Goal: Task Accomplishment & Management: Complete application form

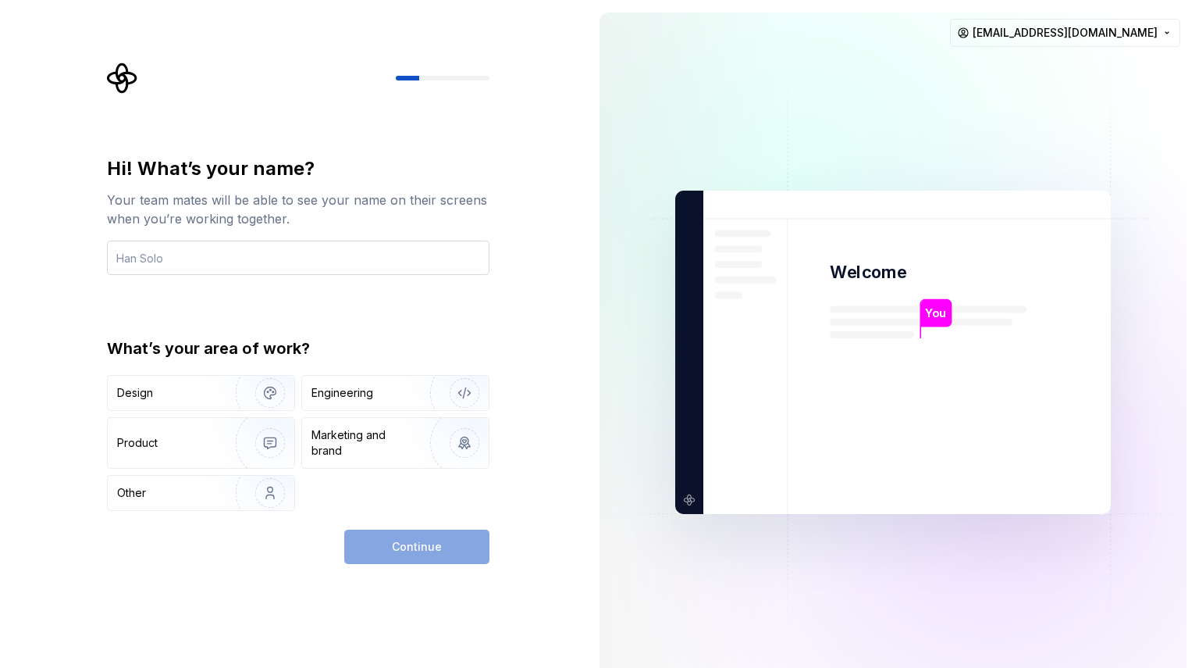
click at [207, 265] on input "text" at bounding box center [298, 257] width 383 height 34
type input "reenish"
click at [425, 553] on div "Continue" at bounding box center [416, 546] width 145 height 34
click at [416, 540] on div "Continue" at bounding box center [416, 546] width 145 height 34
click at [237, 483] on img "button" at bounding box center [260, 492] width 100 height 105
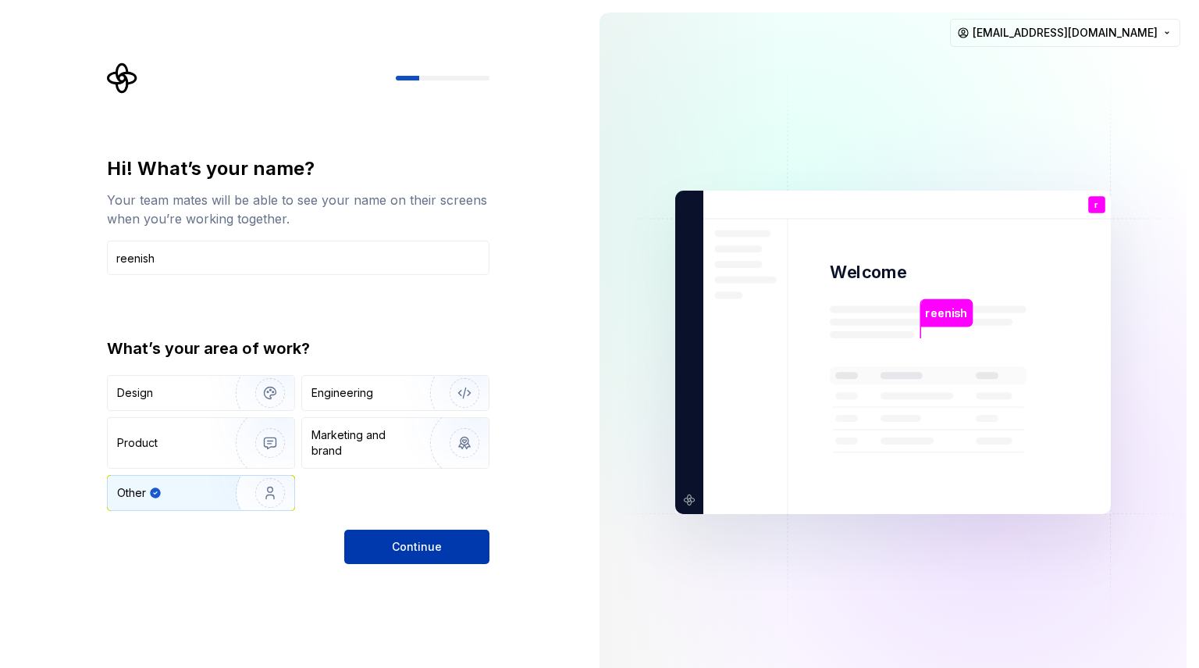
click at [429, 554] on span "Continue" at bounding box center [417, 547] width 50 height 16
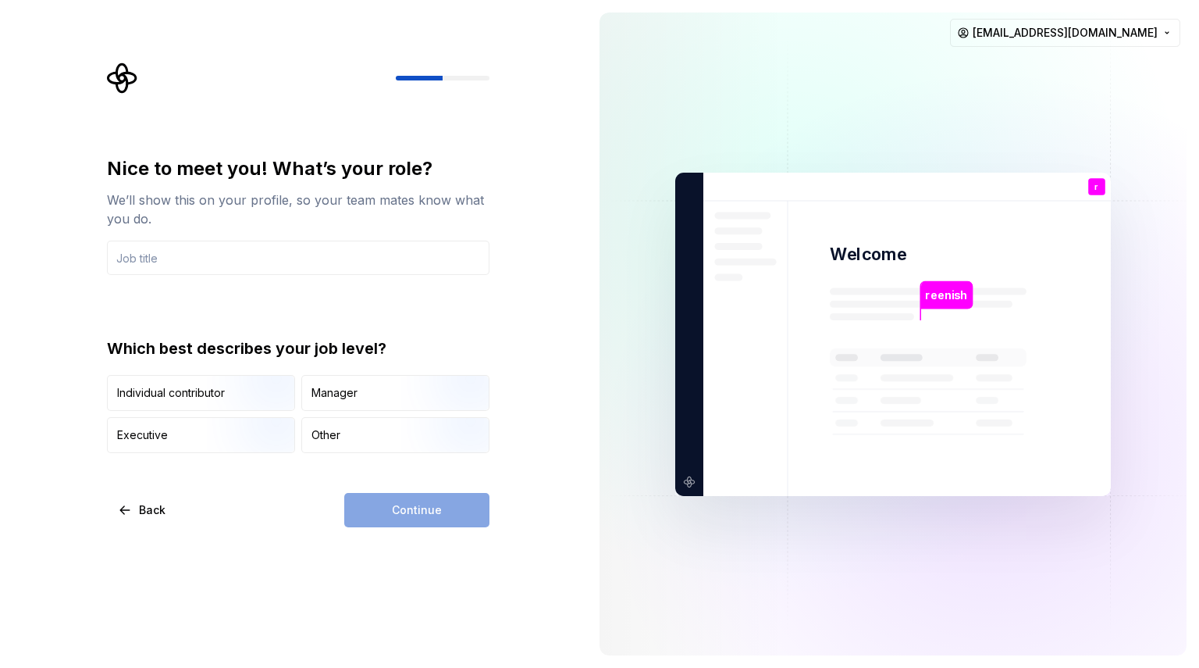
click at [1096, 192] on div "r You" at bounding box center [1096, 186] width 17 height 17
click at [1096, 188] on p "r" at bounding box center [1097, 186] width 4 height 9
click at [390, 643] on div "Nice to meet you! What’s your role? We’ll show this on your profile, so your te…" at bounding box center [293, 334] width 587 height 668
click at [408, 508] on div "Continue" at bounding box center [416, 510] width 145 height 34
click at [405, 501] on div "Continue" at bounding box center [416, 510] width 145 height 34
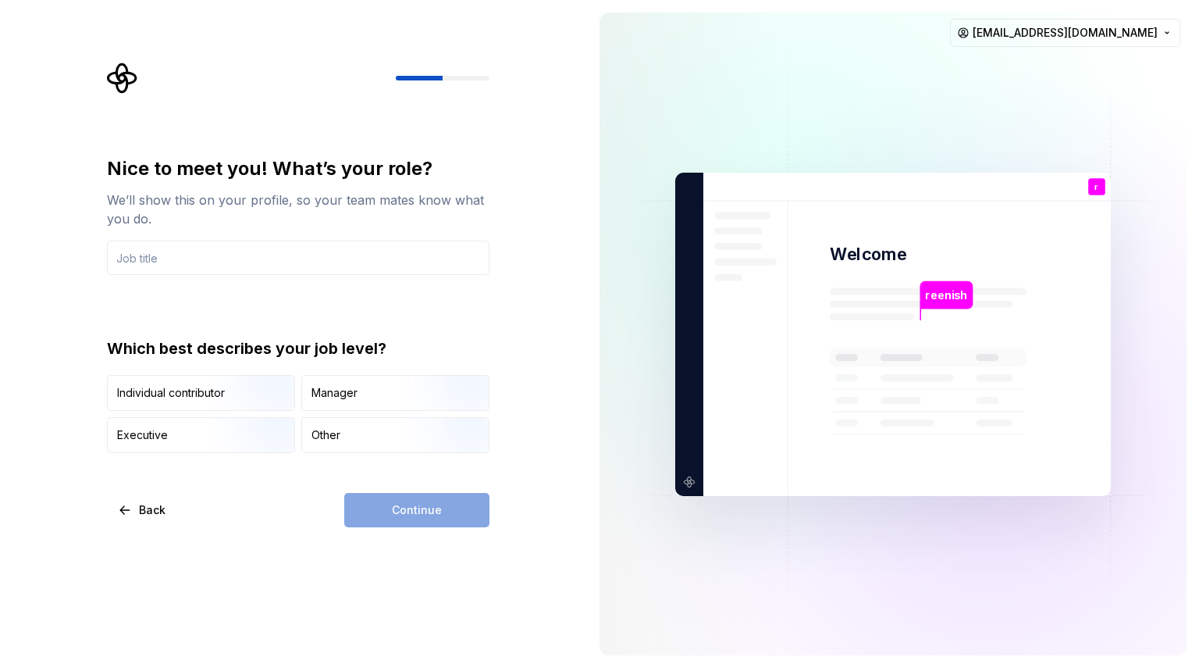
click at [405, 501] on div "Continue" at bounding box center [416, 510] width 145 height 34
click at [200, 263] on input "text" at bounding box center [298, 257] width 383 height 34
click at [351, 425] on div "Other" at bounding box center [395, 435] width 187 height 34
click at [238, 276] on div "Nice to meet you! What’s your role? We’ll show this on your profile, so your te…" at bounding box center [298, 304] width 383 height 297
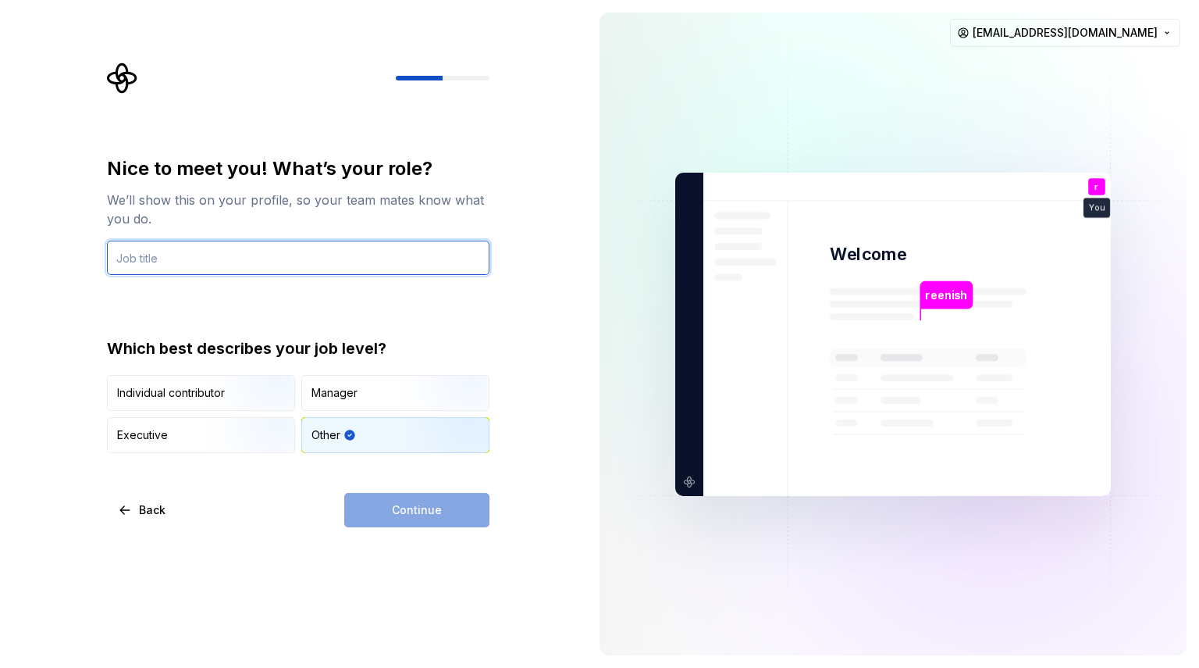
click at [233, 260] on input "text" at bounding box center [298, 257] width 383 height 34
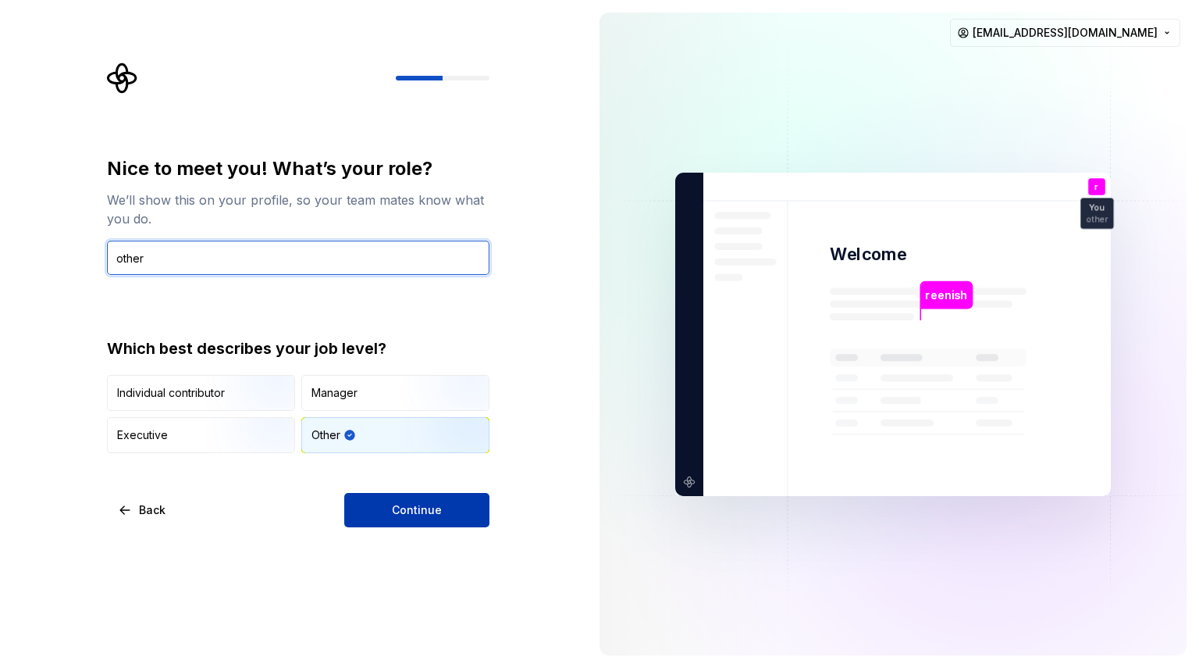
type input "other"
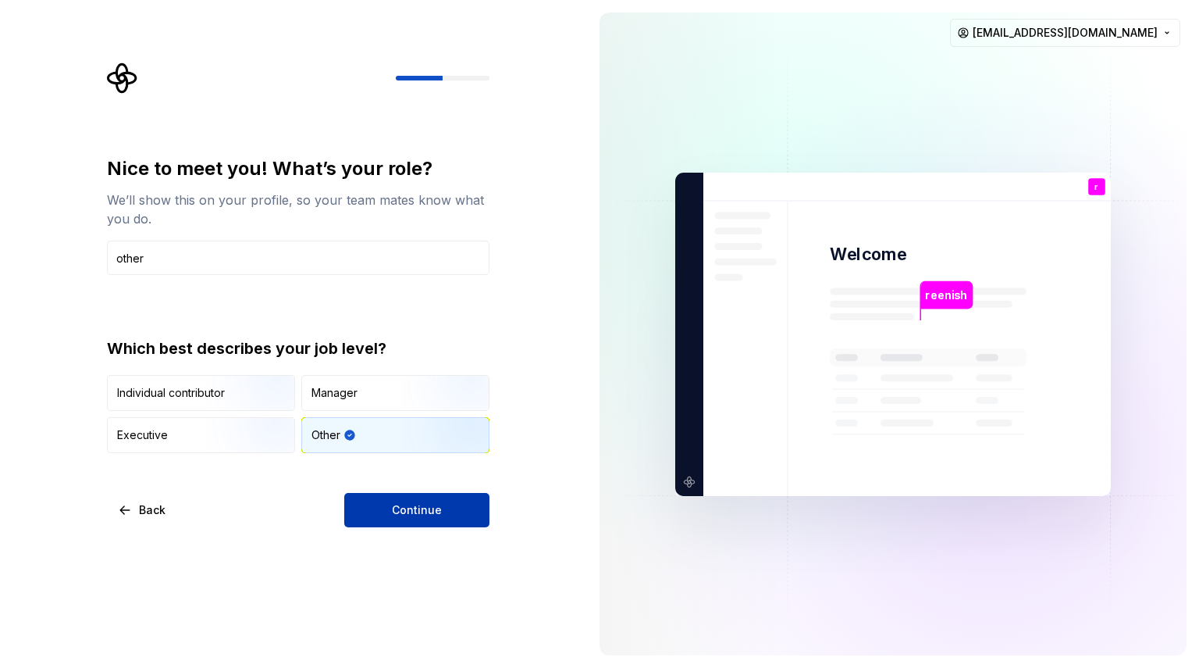
click at [394, 508] on span "Continue" at bounding box center [417, 510] width 50 height 16
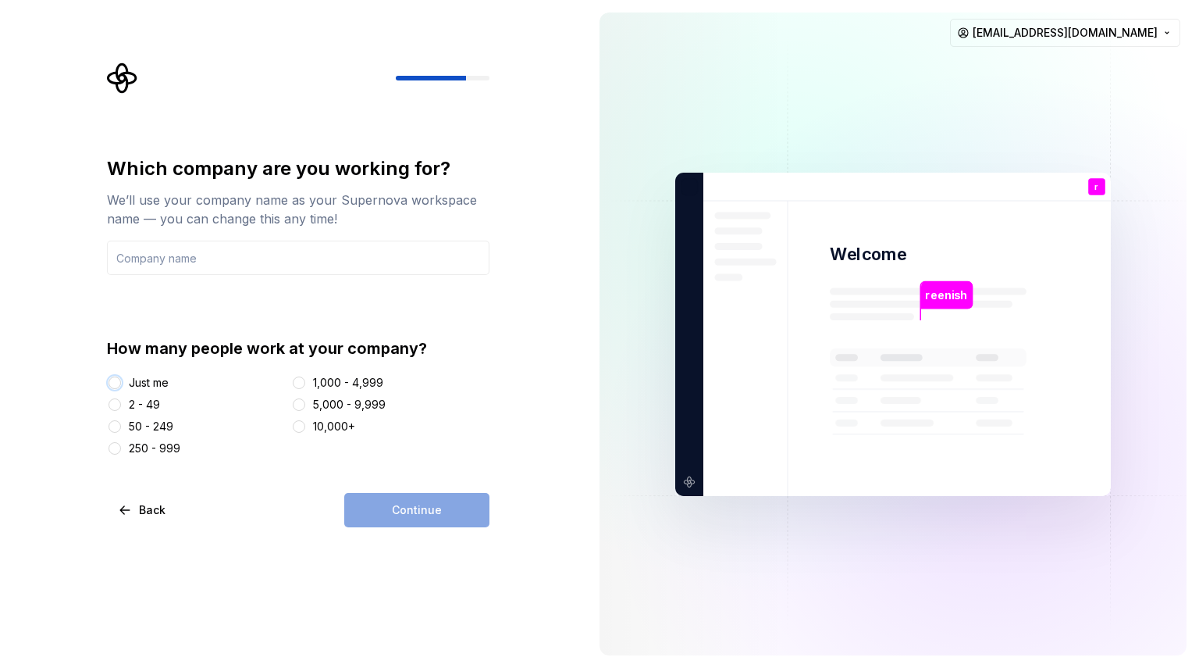
click at [110, 383] on button "Just me" at bounding box center [115, 382] width 12 height 12
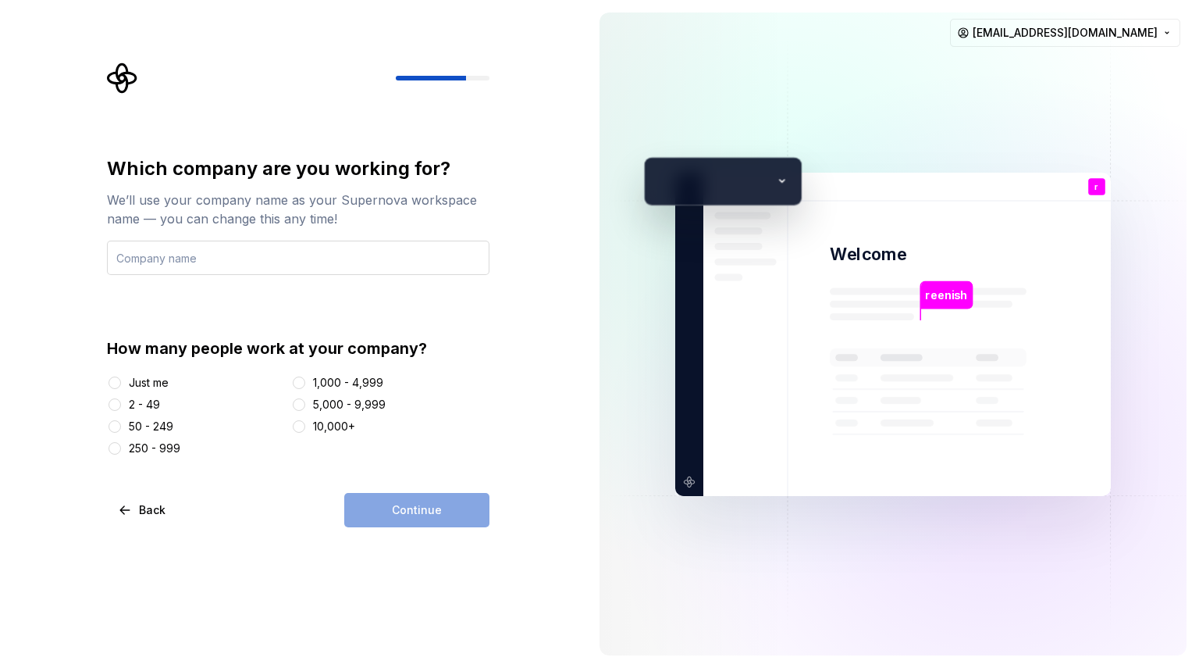
click at [295, 269] on input "text" at bounding box center [298, 257] width 383 height 34
click at [151, 382] on div "Just me" at bounding box center [149, 383] width 40 height 16
click at [121, 382] on button "Just me" at bounding box center [115, 382] width 12 height 12
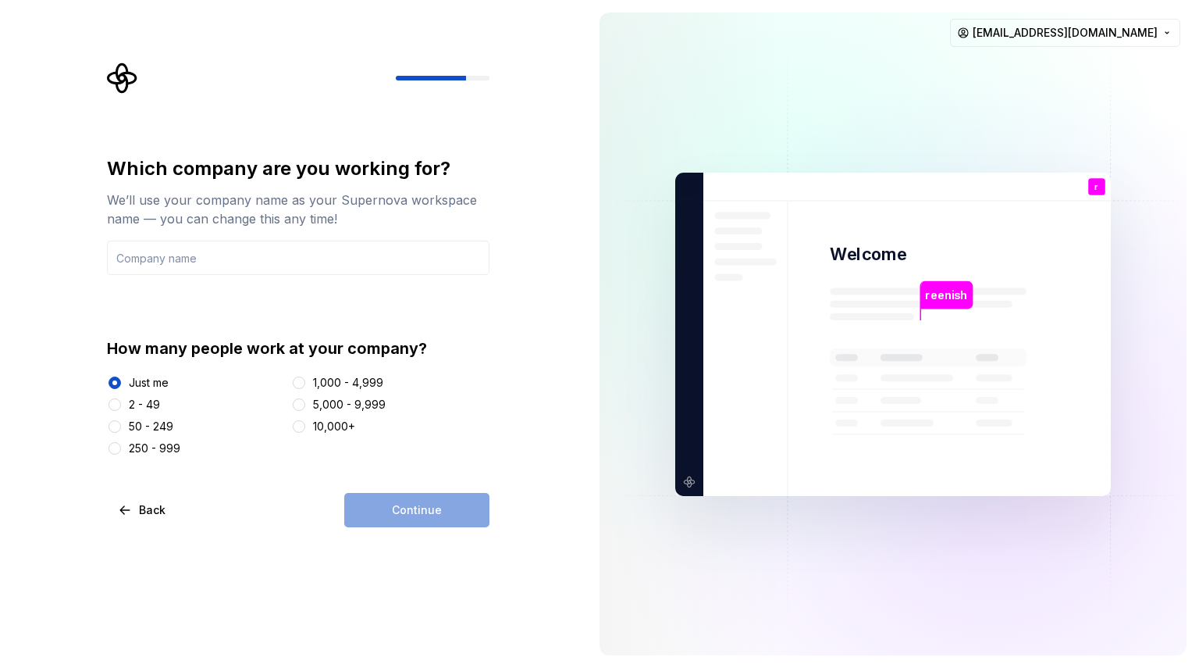
click at [444, 515] on div "Continue" at bounding box center [416, 510] width 145 height 34
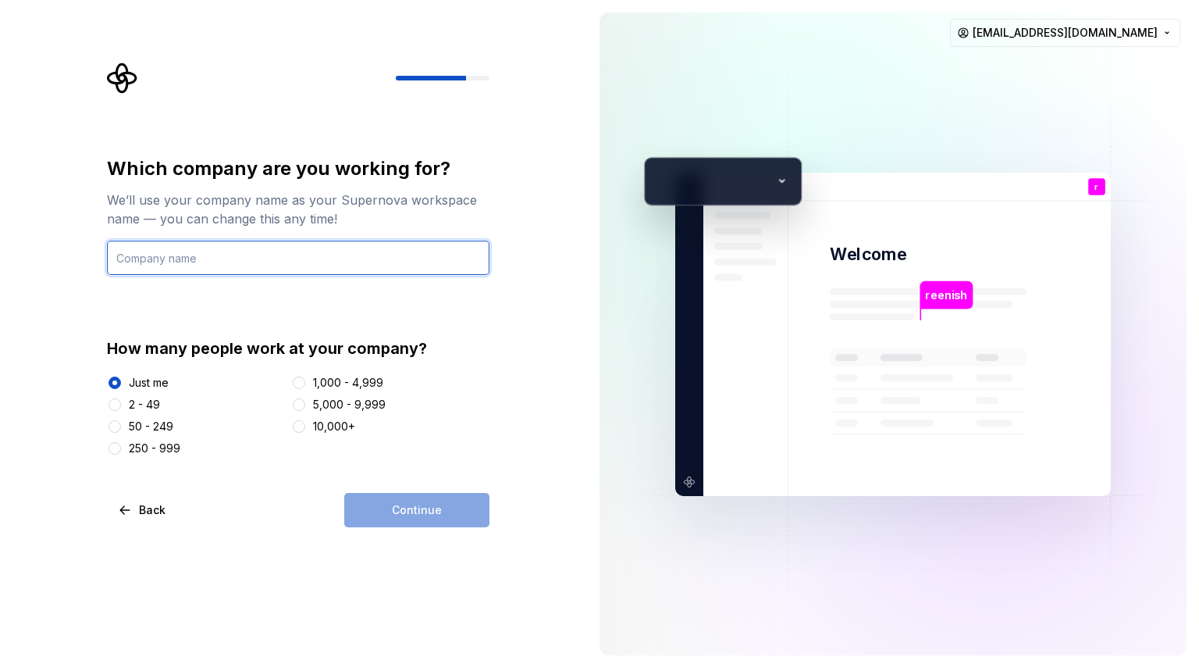
click at [280, 265] on input "text" at bounding box center [298, 257] width 383 height 34
type input "no"
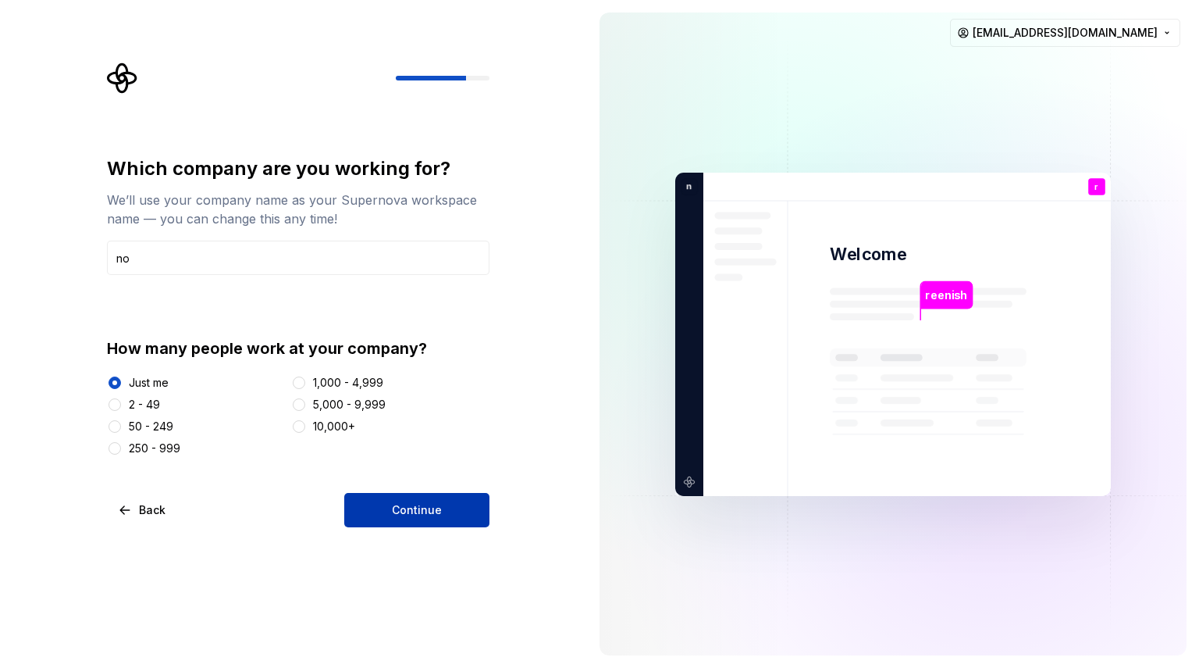
click at [415, 510] on span "Continue" at bounding box center [417, 510] width 50 height 16
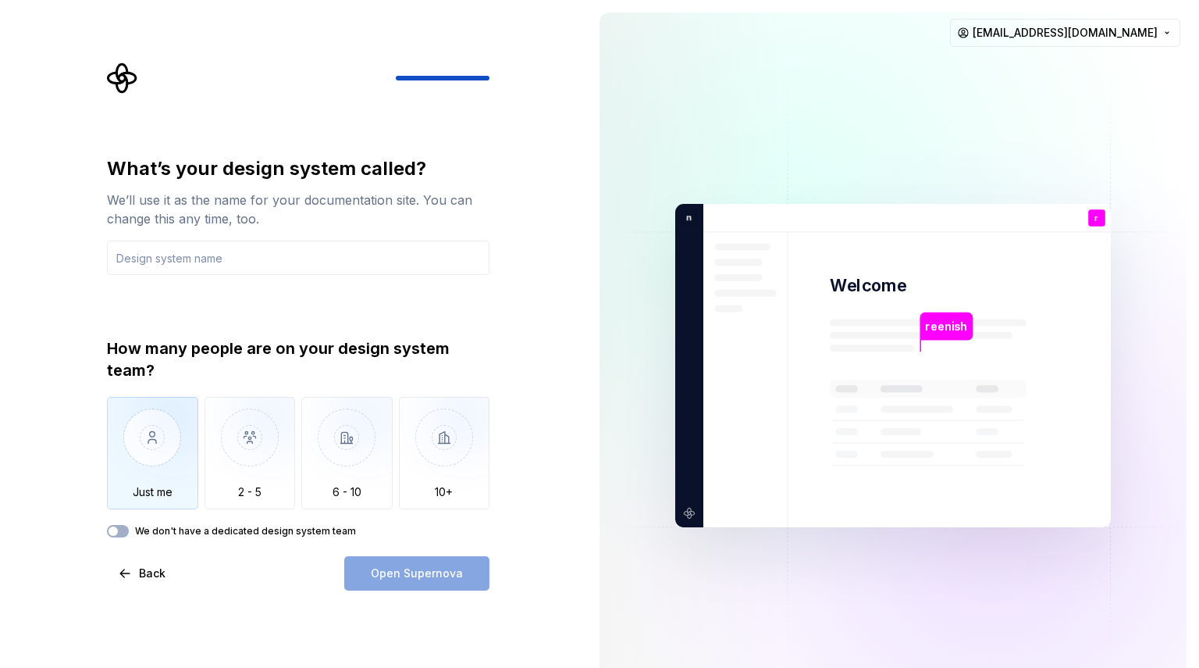
click at [144, 448] on img "button" at bounding box center [152, 449] width 91 height 105
click at [217, 266] on input "text" at bounding box center [298, 257] width 383 height 34
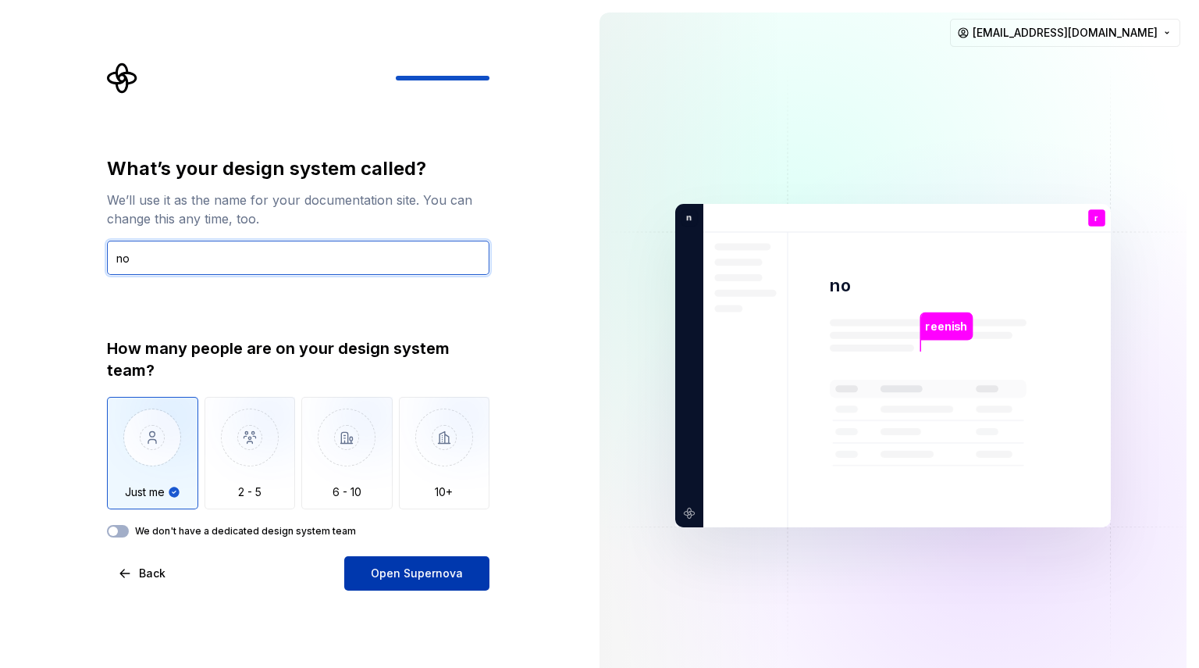
type input "no"
click at [451, 583] on button "Open Supernova" at bounding box center [416, 573] width 145 height 34
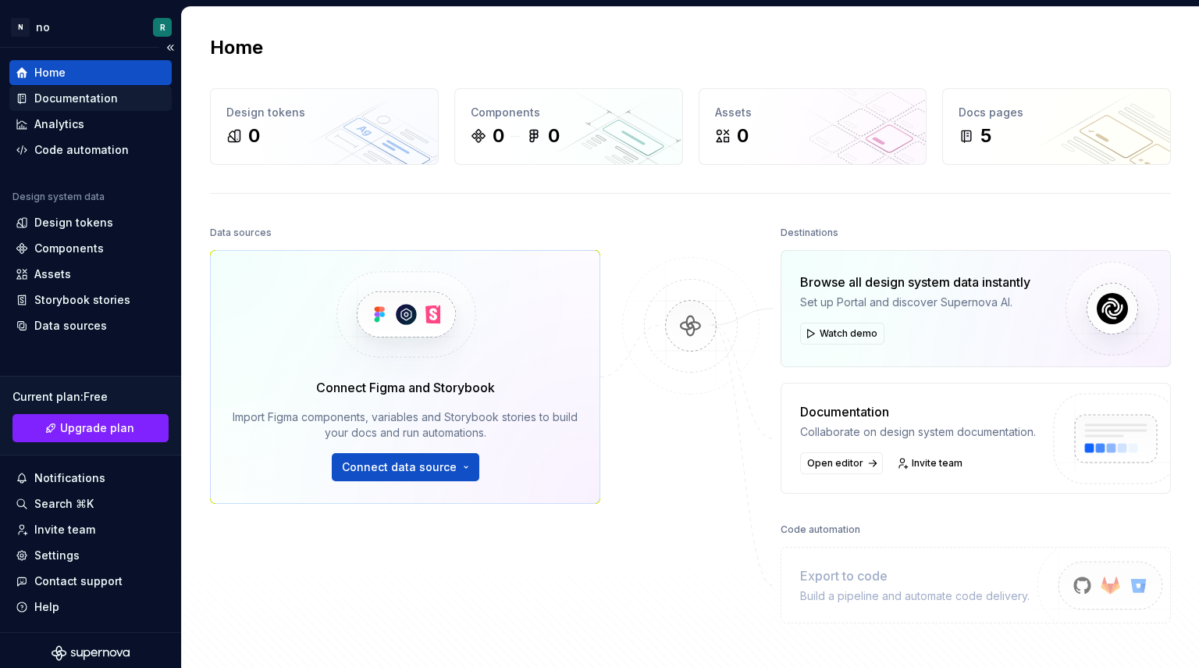
click at [79, 109] on div "Documentation" at bounding box center [90, 98] width 162 height 25
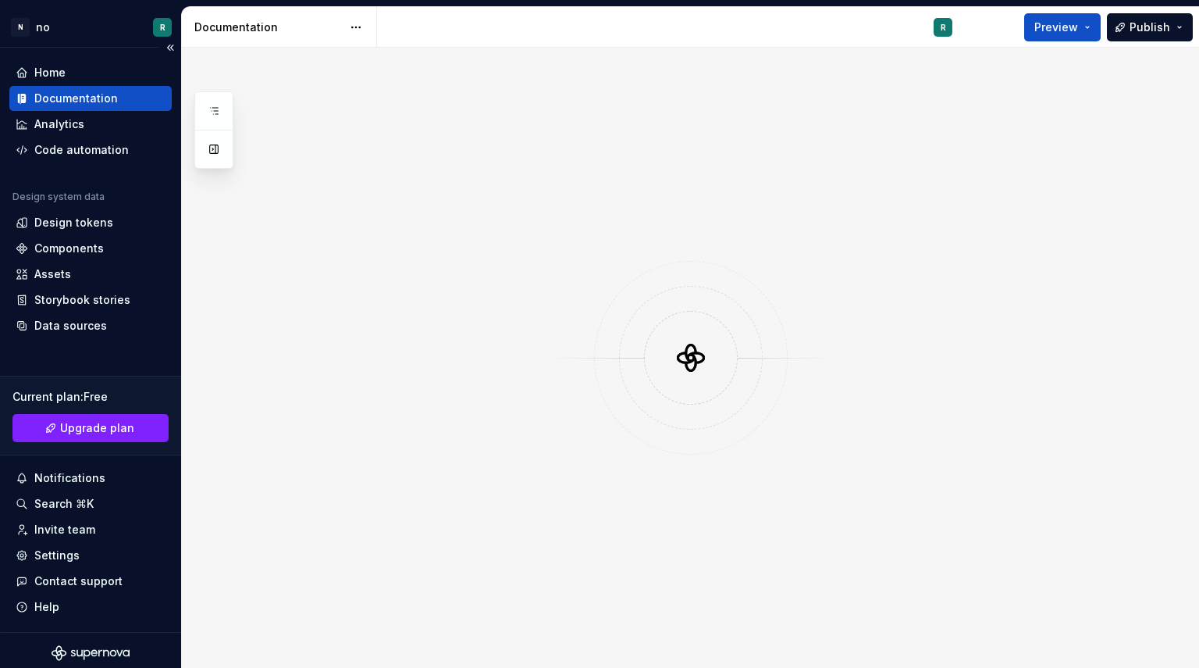
click at [78, 98] on div "Documentation" at bounding box center [76, 99] width 84 height 16
click at [61, 71] on div "Home" at bounding box center [49, 73] width 31 height 16
